Goal: Information Seeking & Learning: Check status

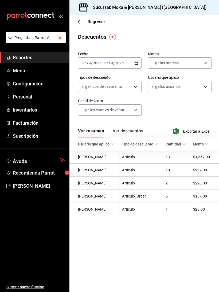
scroll to position [8, 0]
click at [141, 128] on button "Ver descuentos" at bounding box center [128, 132] width 30 height 9
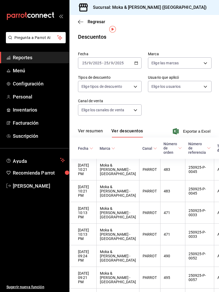
click at [95, 128] on button "Ver resumen" at bounding box center [90, 132] width 25 height 9
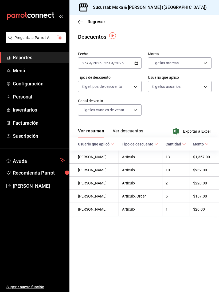
scroll to position [1, 0]
click at [139, 132] on button "Ver descuentos" at bounding box center [128, 132] width 30 height 9
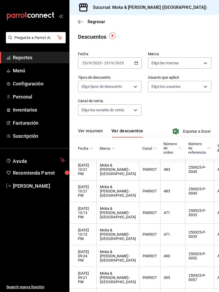
click at [84, 146] on span "Fecha" at bounding box center [85, 148] width 15 height 4
click at [135, 86] on body "Pregunta a Parrot AI Reportes Menú Configuración Personal Inventarios Facturaci…" at bounding box center [109, 146] width 219 height 292
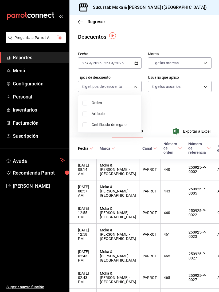
click at [87, 113] on input "checkbox" at bounding box center [85, 114] width 5 height 5
checkbox input "true"
click at [189, 108] on div at bounding box center [109, 146] width 219 height 292
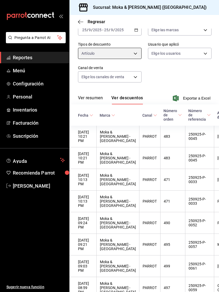
scroll to position [38, 0]
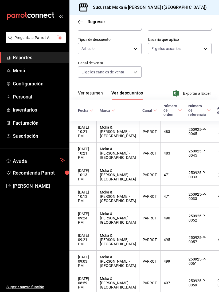
click at [84, 95] on button "Ver resumen" at bounding box center [90, 95] width 25 height 9
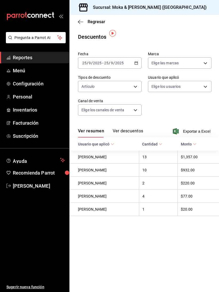
scroll to position [8, 0]
click at [135, 80] on body "Pregunta a Parrot AI Reportes Menú Configuración Personal Inventarios Facturaci…" at bounding box center [109, 146] width 219 height 292
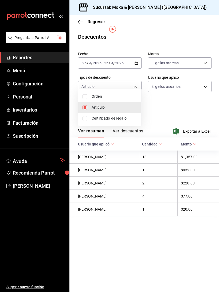
click at [127, 119] on span "Certificado de regalo" at bounding box center [114, 119] width 45 height 6
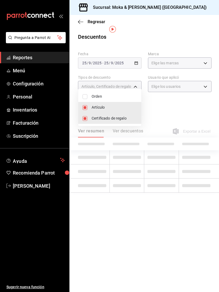
type input "ORDER_ITEM,CARD_REWARD"
checkbox input "true"
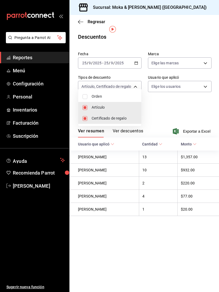
click at [131, 96] on span "Orden" at bounding box center [114, 97] width 45 height 6
type input "ORDER_ITEM,CARD_REWARD,ORDER"
checkbox input "true"
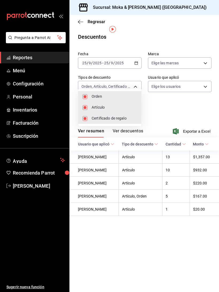
click at [182, 108] on div at bounding box center [109, 146] width 219 height 292
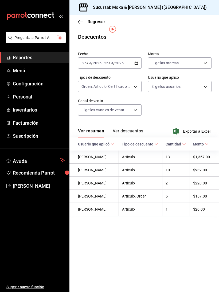
click at [137, 98] on body "Pregunta a Parrot AI Reportes Menú Configuración Personal Inventarios Facturaci…" at bounding box center [109, 146] width 219 height 292
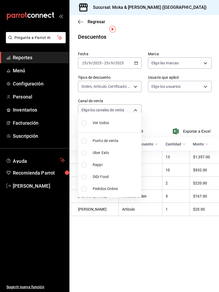
click at [138, 103] on div at bounding box center [109, 146] width 219 height 292
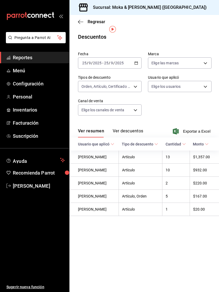
click at [161, 104] on div "Fecha [DATE] [DATE] - [DATE] [DATE] Marca Elige las marcas Tipos de descuento O…" at bounding box center [144, 85] width 132 height 73
click at [207, 79] on body "Pregunta a Parrot AI Reportes Menú Configuración Personal Inventarios Facturaci…" at bounding box center [109, 146] width 219 height 292
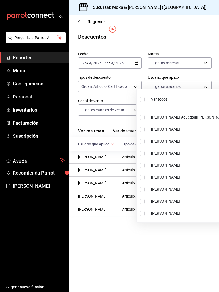
click at [206, 79] on div at bounding box center [109, 146] width 219 height 292
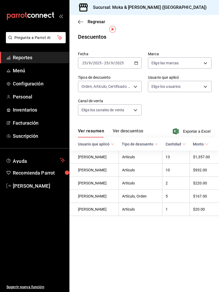
click at [204, 54] on body "Pregunta a Parrot AI Reportes Menú Configuración Personal Inventarios Facturaci…" at bounding box center [109, 146] width 219 height 292
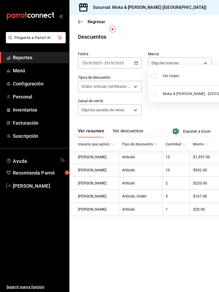
click at [207, 34] on div at bounding box center [109, 146] width 219 height 292
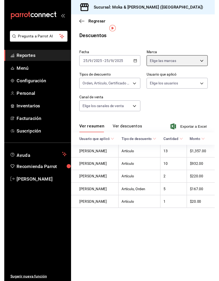
scroll to position [19, 0]
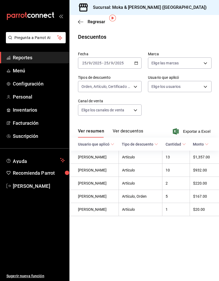
click at [19, 56] on span "Reportes" at bounding box center [39, 57] width 52 height 7
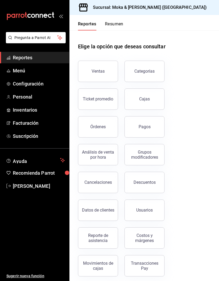
click at [103, 96] on div "Ticket promedio" at bounding box center [98, 98] width 30 height 5
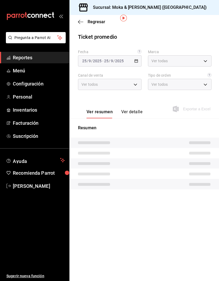
type input "ccb8ecff-ce0a-4804-bf07-26cb1caf6bc6"
type input "PARROT,UBER_EATS,RAPPI,DIDI_FOOD,ONLINE"
type input "8736dfb3-f9b2-440c-9995-5bedfda44260,309a3edd-a1da-4444-831e-6af07f596d6a,EXTER…"
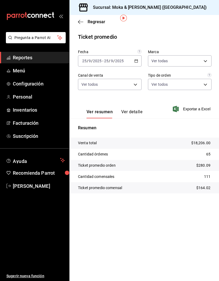
click at [131, 109] on button "Ver detalle" at bounding box center [131, 113] width 21 height 9
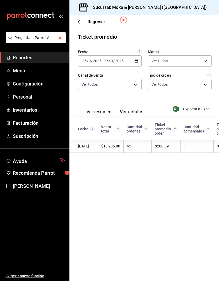
click at [18, 57] on span "Reportes" at bounding box center [39, 57] width 52 height 7
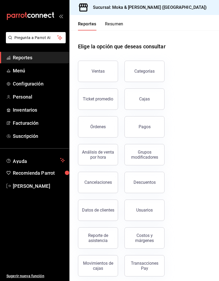
click at [108, 144] on button "Análisis de venta por hora" at bounding box center [98, 154] width 40 height 21
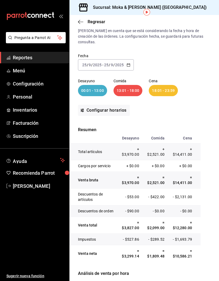
scroll to position [21, 0]
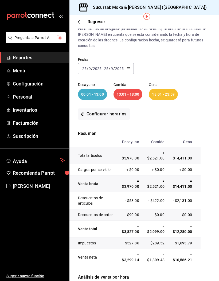
click at [130, 67] on \(Stroke\) "button" at bounding box center [128, 68] width 3 height 3
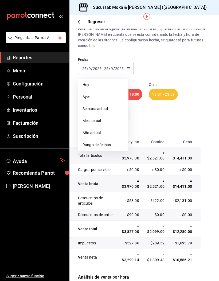
click at [110, 106] on span "Semana actual" at bounding box center [103, 109] width 41 height 6
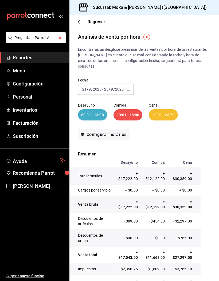
click at [115, 87] on input "2025" at bounding box center [119, 89] width 9 height 4
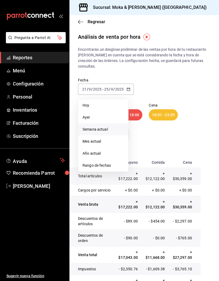
click at [108, 163] on span "Rango de fechas" at bounding box center [103, 166] width 41 height 6
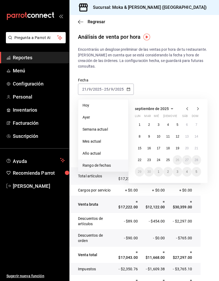
click at [141, 146] on abbr "15" at bounding box center [139, 148] width 3 height 4
click at [169, 158] on abbr "25" at bounding box center [167, 160] width 3 height 4
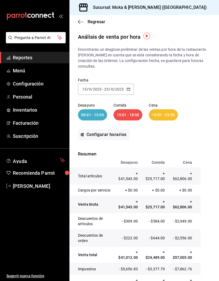
scroll to position [1, 0]
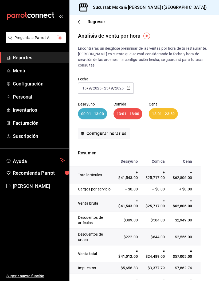
click at [127, 87] on \(Stroke\) "button" at bounding box center [128, 88] width 3 height 3
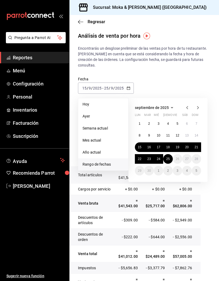
click at [180, 142] on button "19" at bounding box center [177, 147] width 9 height 10
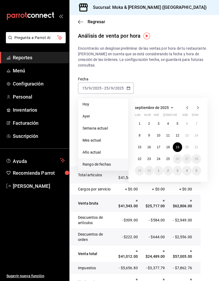
click at [198, 145] on abbr "21" at bounding box center [196, 147] width 3 height 4
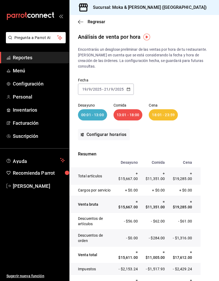
click at [119, 87] on input "2025" at bounding box center [119, 89] width 9 height 4
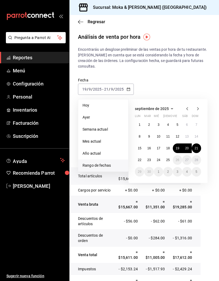
click at [185, 146] on abbr "20" at bounding box center [186, 148] width 3 height 4
click at [199, 144] on button "21" at bounding box center [196, 148] width 9 height 10
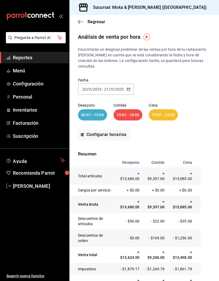
click at [127, 87] on icon "button" at bounding box center [129, 89] width 4 height 4
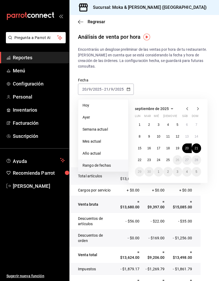
click at [195, 146] on abbr "21" at bounding box center [196, 148] width 3 height 4
click at [198, 143] on button "21" at bounding box center [196, 148] width 9 height 10
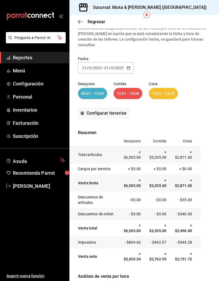
scroll to position [21, 0]
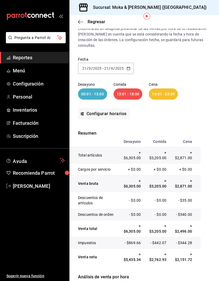
click at [130, 67] on \(Stroke\) "button" at bounding box center [128, 68] width 3 height 3
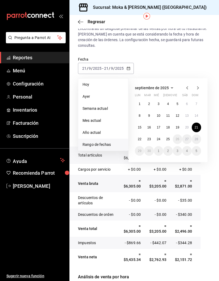
click at [198, 114] on abbr "14" at bounding box center [196, 116] width 3 height 4
click at [199, 111] on button "14" at bounding box center [196, 116] width 9 height 10
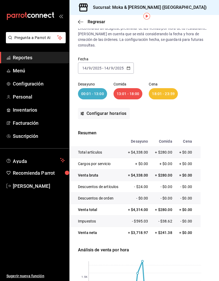
scroll to position [21, 0]
